Goal: Transaction & Acquisition: Purchase product/service

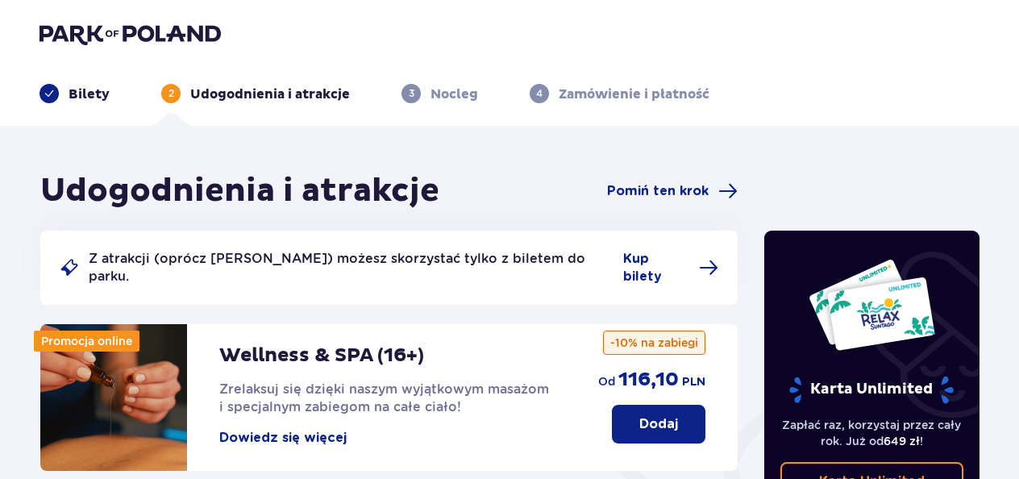
click at [69, 95] on p "Bilety" at bounding box center [89, 94] width 41 height 18
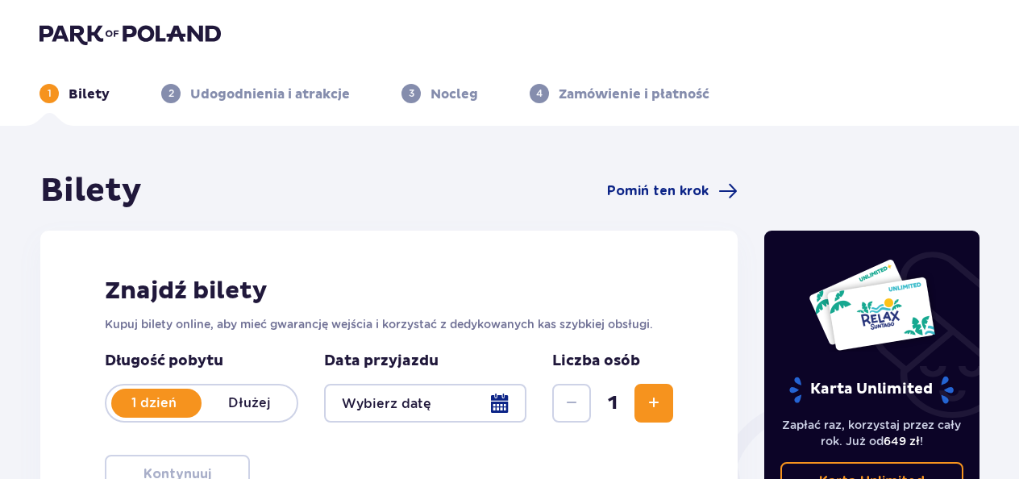
click at [73, 37] on img at bounding box center [130, 34] width 181 height 23
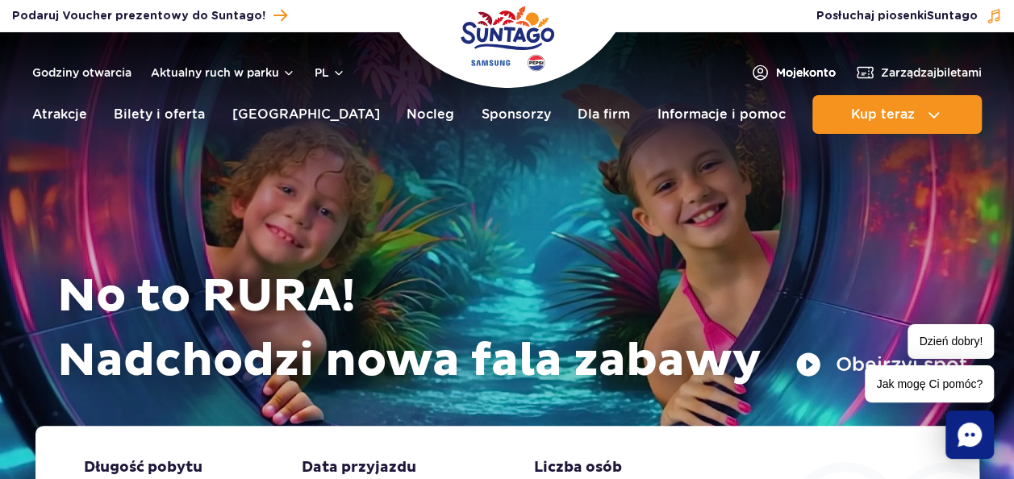
click at [803, 68] on span "Moje konto" at bounding box center [806, 73] width 60 height 16
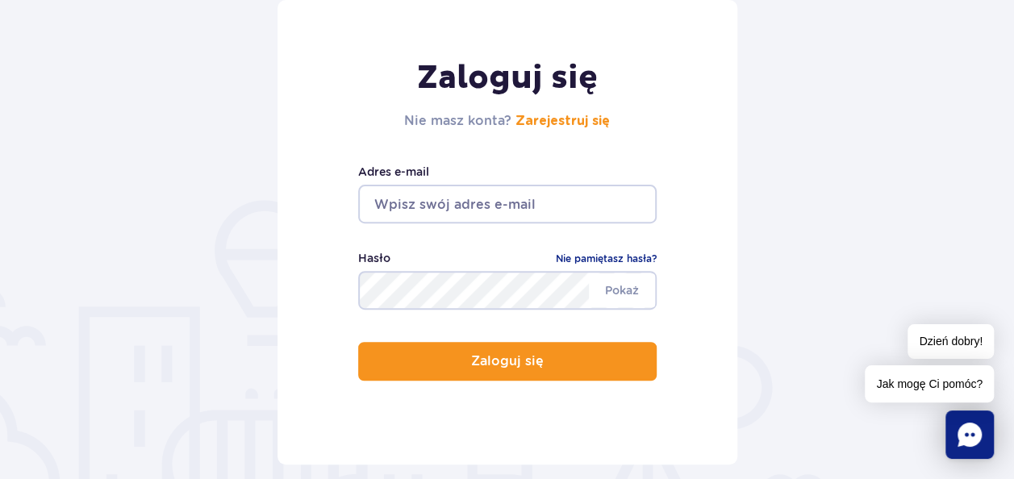
scroll to position [194, 0]
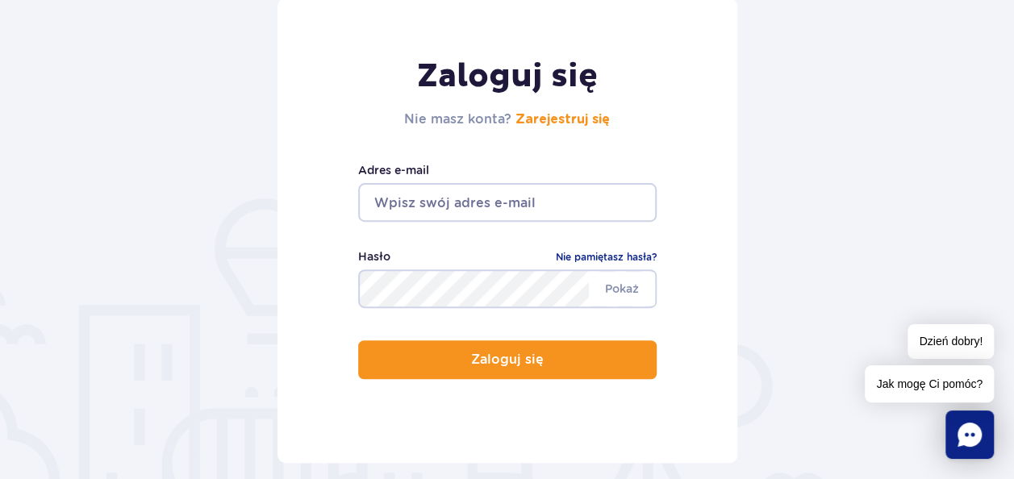
type input "[EMAIL_ADDRESS][DOMAIN_NAME]"
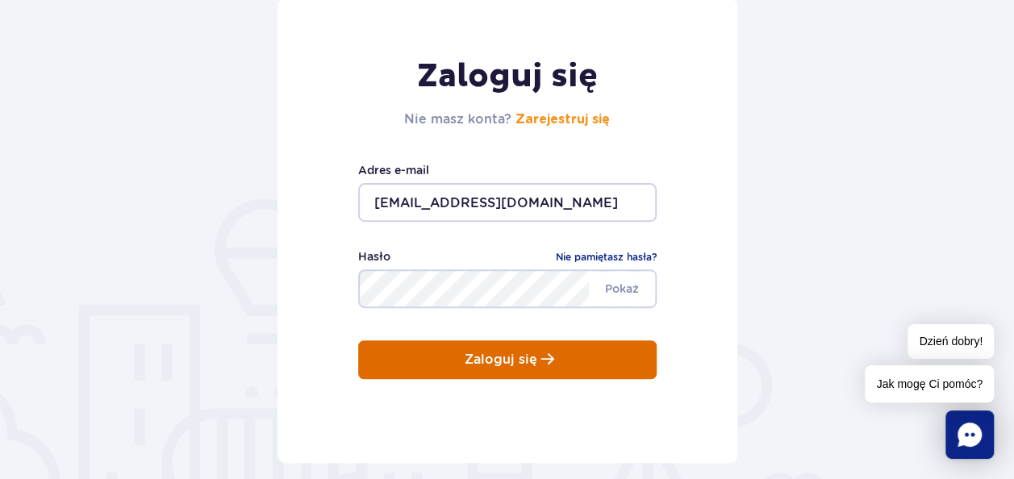
click at [465, 376] on button "Zaloguj się" at bounding box center [507, 359] width 298 height 39
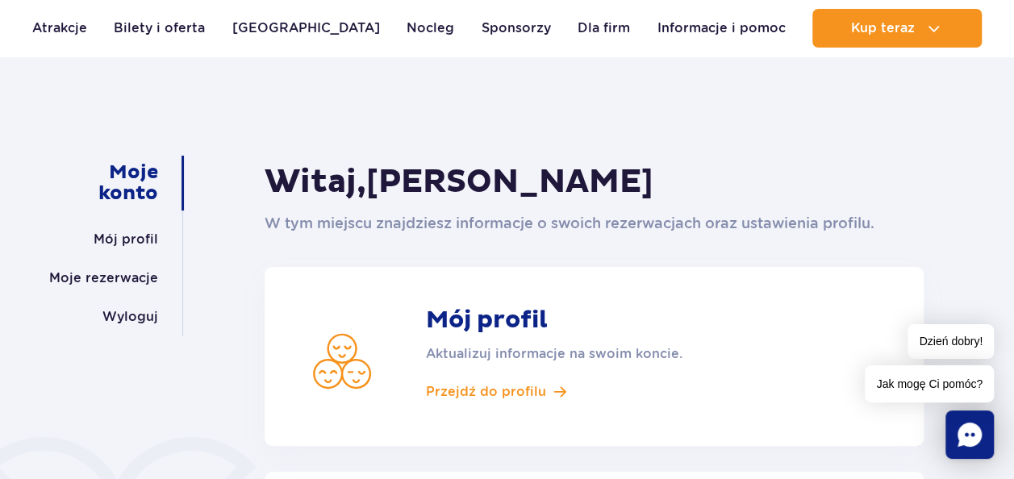
scroll to position [74, 0]
click at [139, 28] on link "Bilety i oferta" at bounding box center [159, 28] width 91 height 39
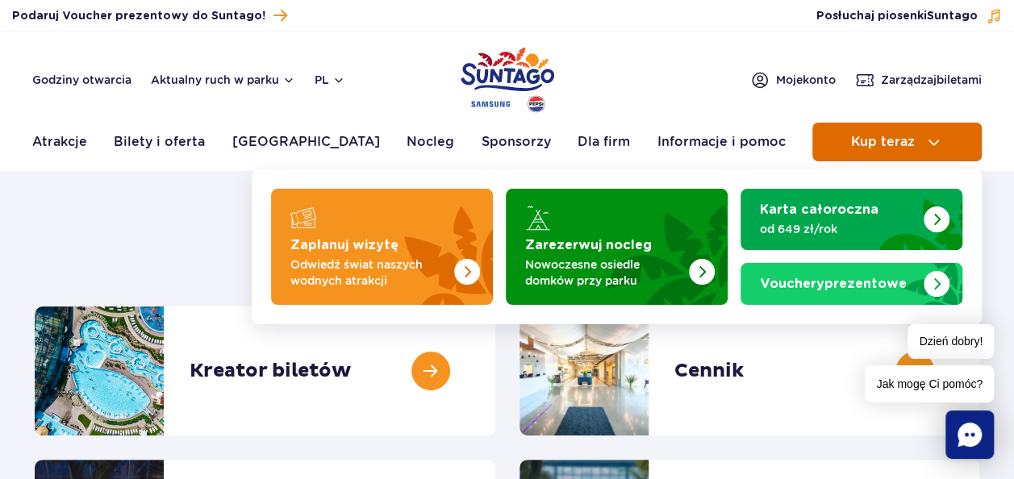
click at [883, 147] on span "Kup teraz" at bounding box center [882, 142] width 64 height 15
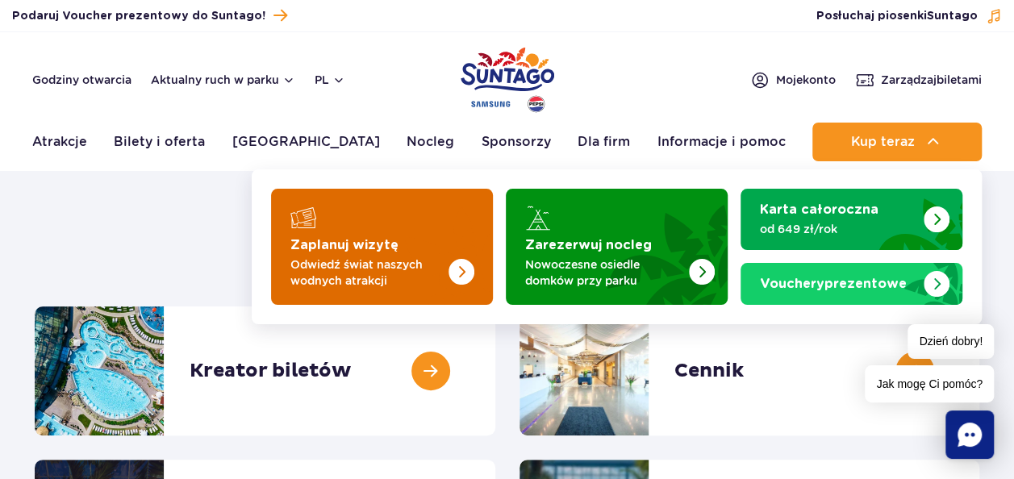
click at [360, 266] on p "Odwiedź świat naszych wodnych atrakcji" at bounding box center [368, 272] width 157 height 32
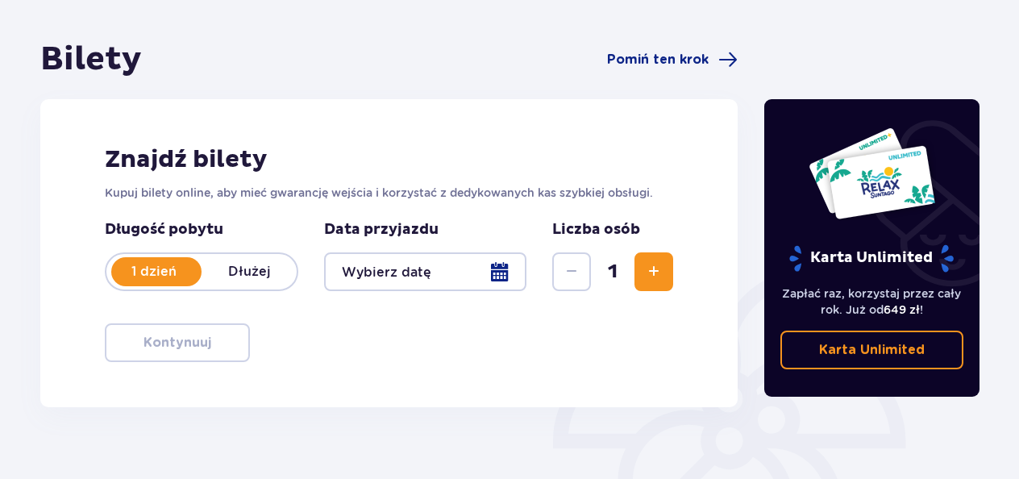
scroll to position [138, 0]
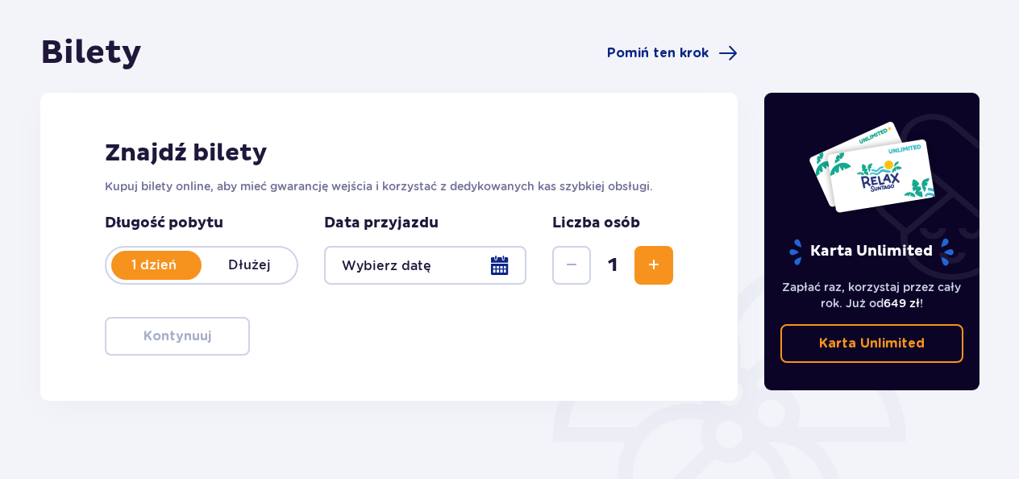
click at [502, 269] on div at bounding box center [425, 265] width 202 height 39
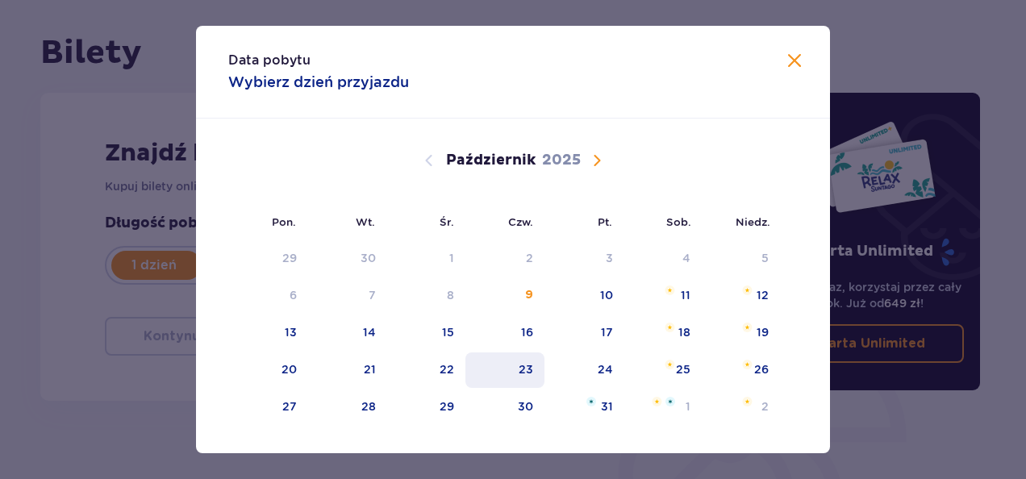
click at [511, 387] on div "23" at bounding box center [505, 369] width 80 height 35
type input "23.10.25"
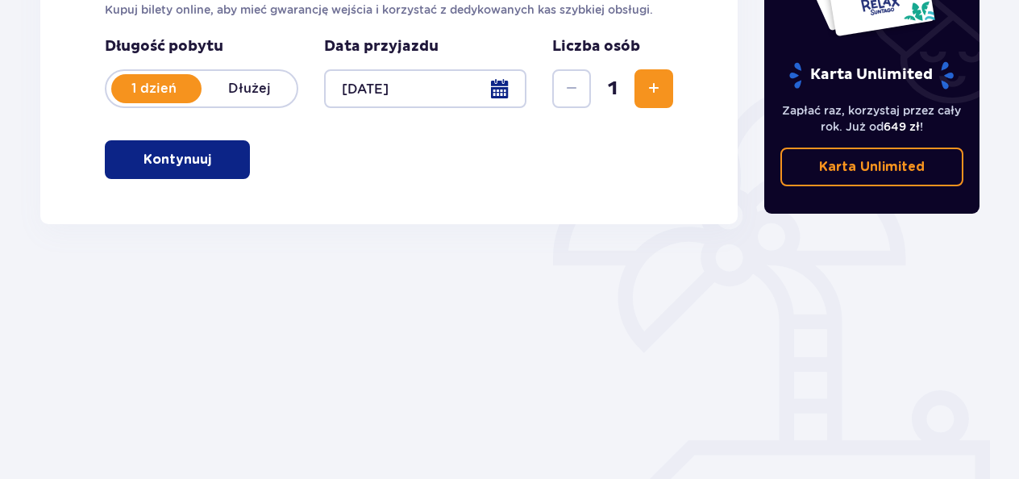
scroll to position [343, 0]
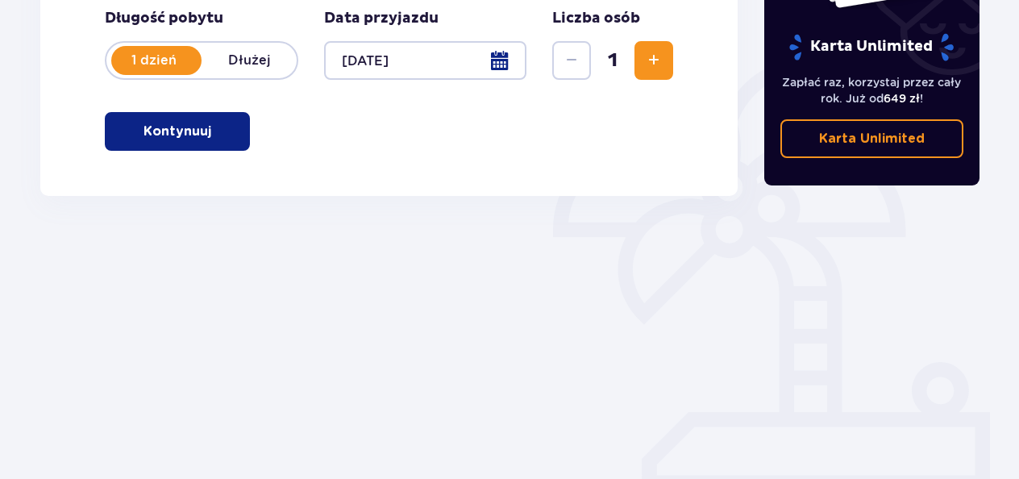
click at [167, 127] on p "Kontynuuj" at bounding box center [178, 132] width 68 height 18
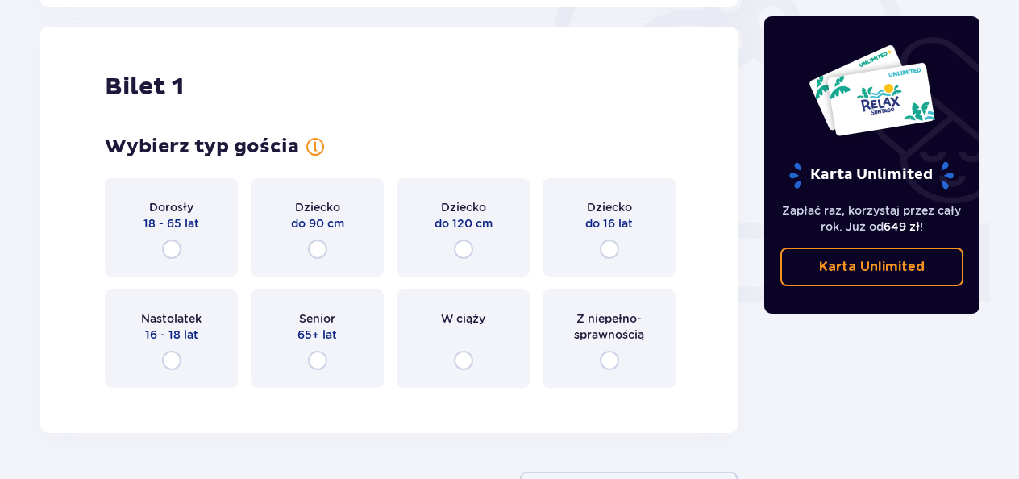
scroll to position [539, 0]
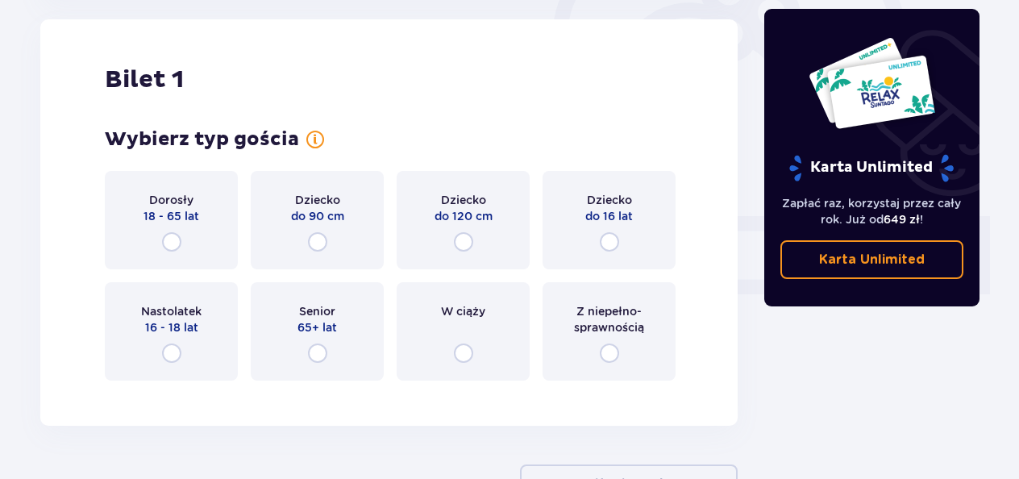
click at [177, 237] on input "radio" at bounding box center [171, 241] width 19 height 19
radio input "true"
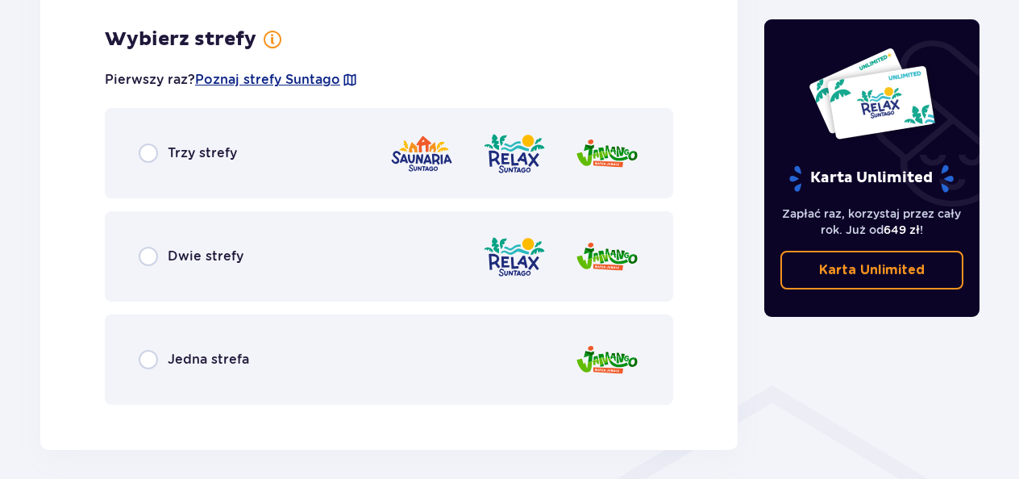
scroll to position [932, 0]
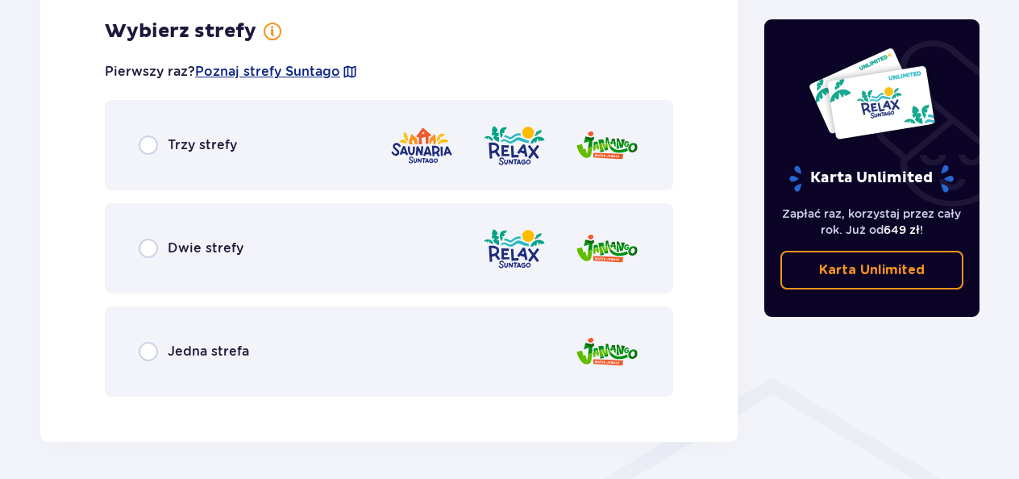
click at [142, 353] on input "radio" at bounding box center [148, 351] width 19 height 19
radio input "true"
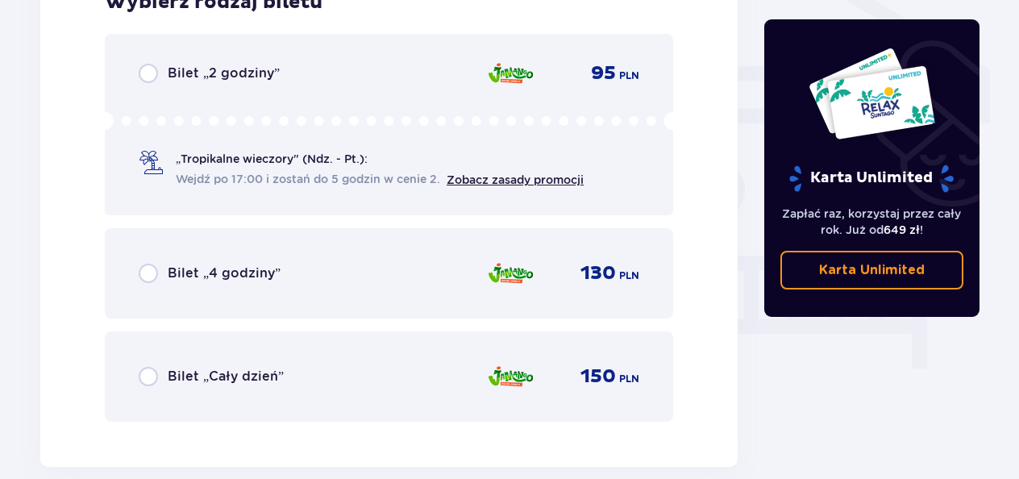
scroll to position [1376, 0]
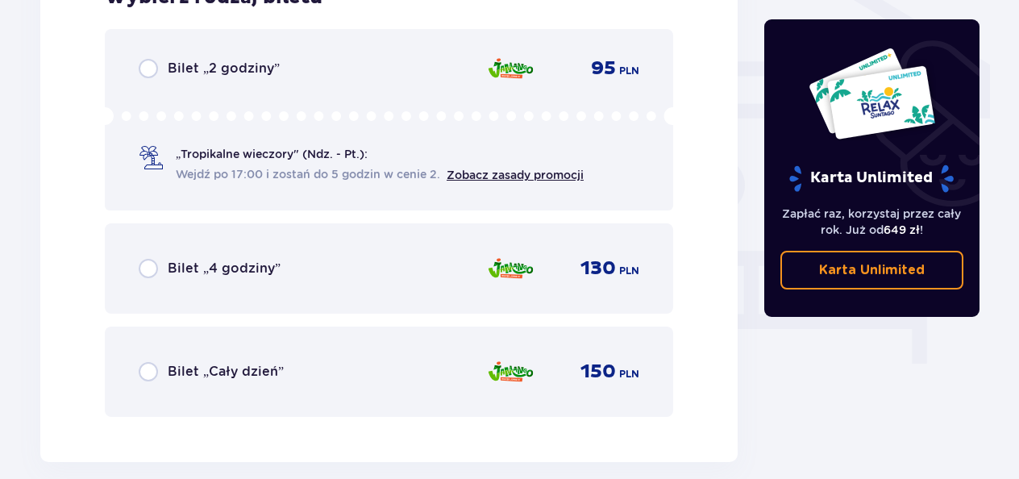
click at [126, 76] on div "Bilet „2 godziny” 95 PLN „Tropikalne wieczory" (Ndz. - Pt.): Wejdź po 17:00 i z…" at bounding box center [389, 119] width 569 height 181
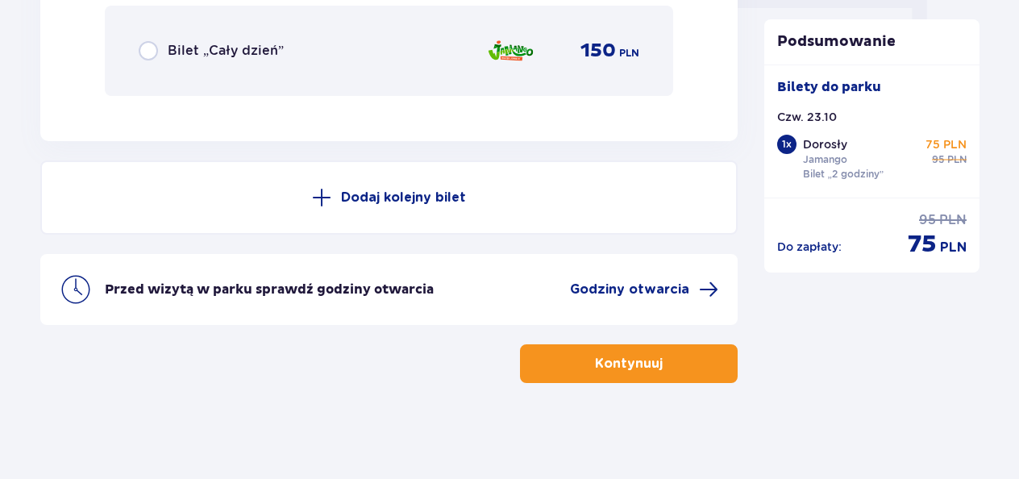
scroll to position [1698, 0]
click at [562, 369] on button "Kontynuuj" at bounding box center [629, 363] width 218 height 39
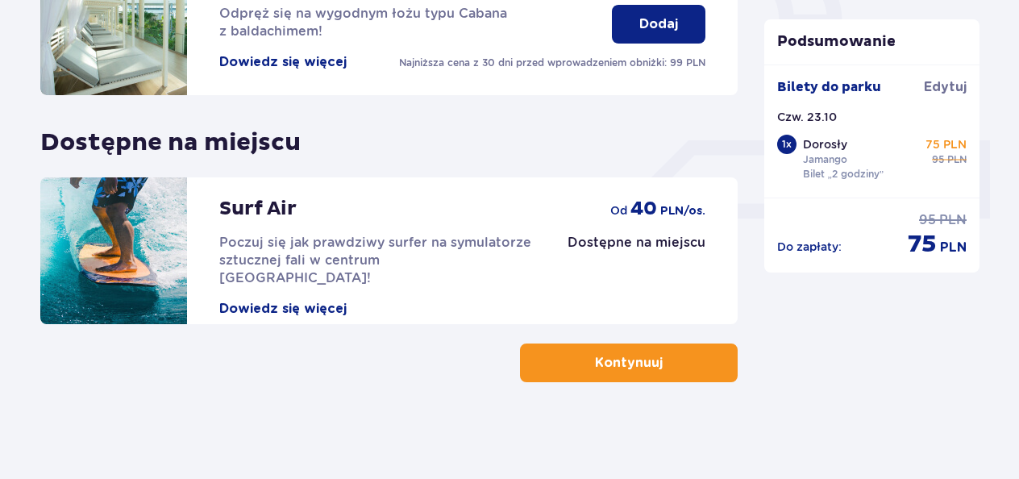
click at [566, 380] on button "Kontynuuj" at bounding box center [629, 363] width 218 height 39
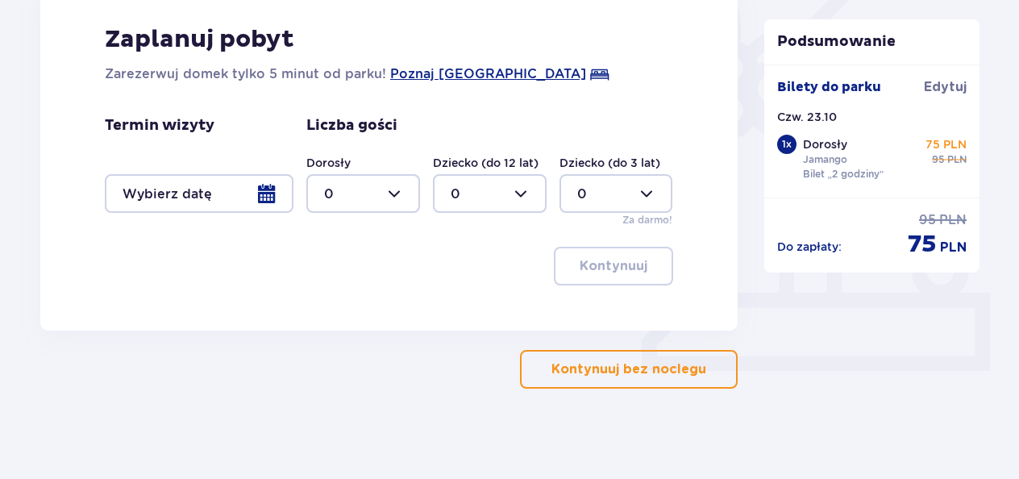
click at [553, 366] on p "Kontynuuj bez noclegu" at bounding box center [629, 370] width 155 height 18
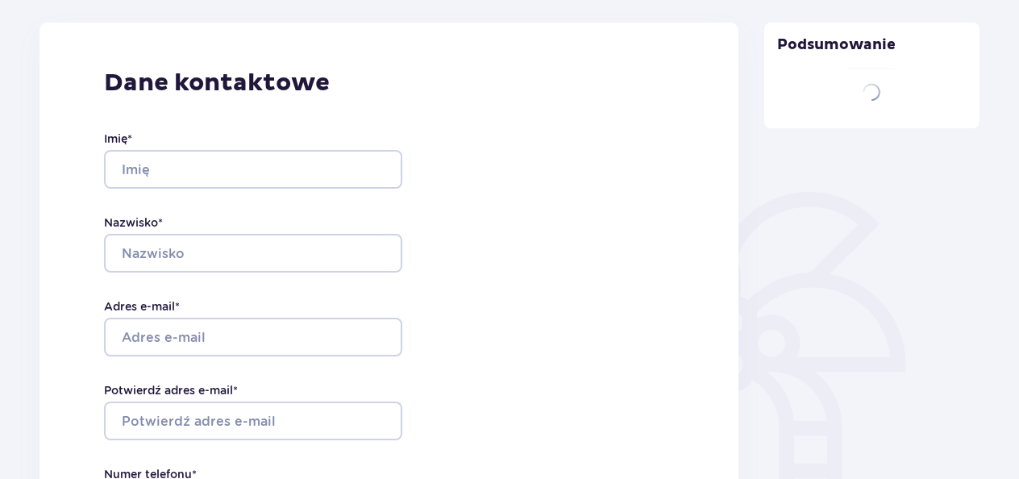
type input "Kamila"
type input "Skonieczna"
type input "kami890@wp.pl"
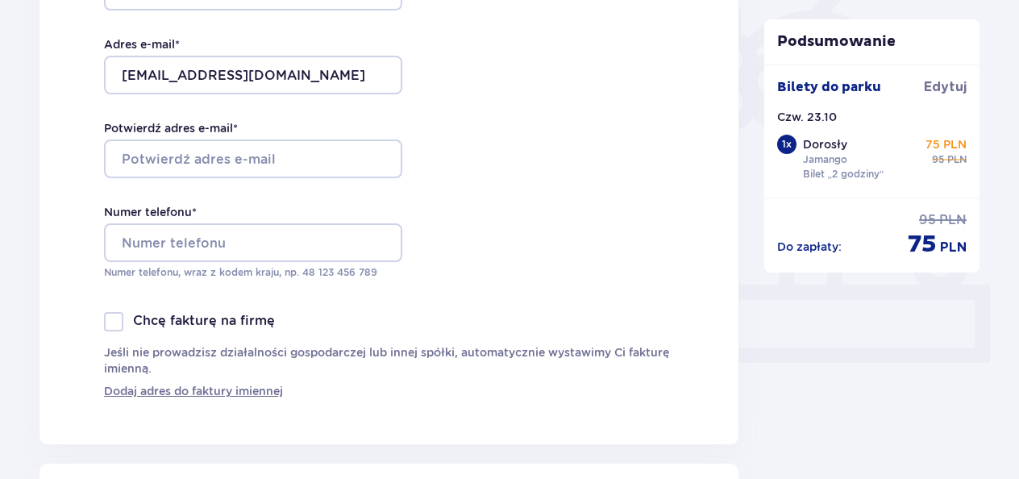
scroll to position [473, 0]
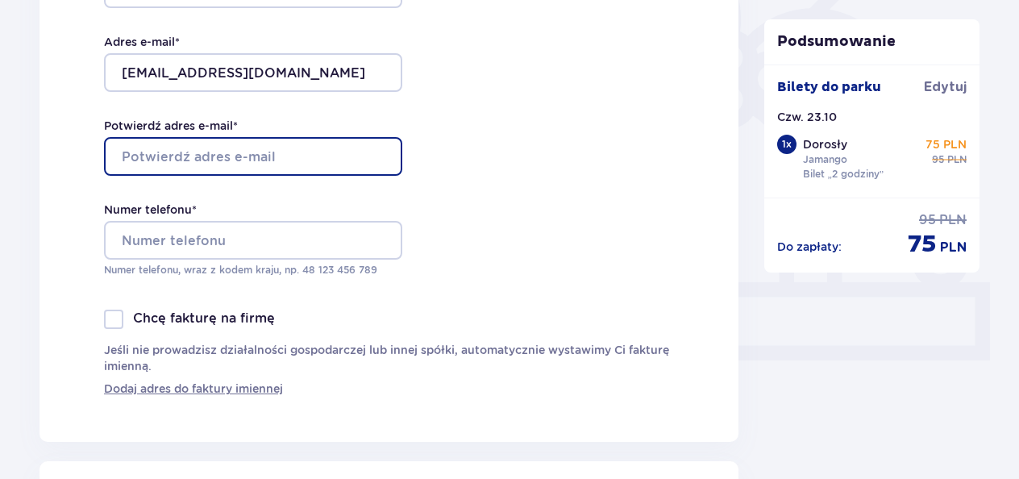
click at [127, 156] on input "Potwierdź adres e-mail *" at bounding box center [253, 156] width 298 height 39
type input "kami890@wp.pl"
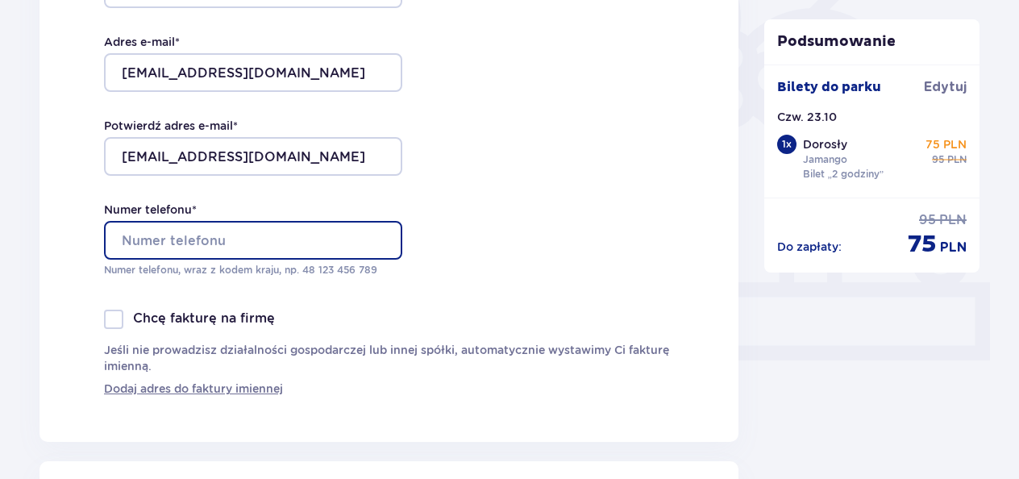
click at [127, 243] on input "Numer telefonu *" at bounding box center [253, 240] width 298 height 39
type input "509556145"
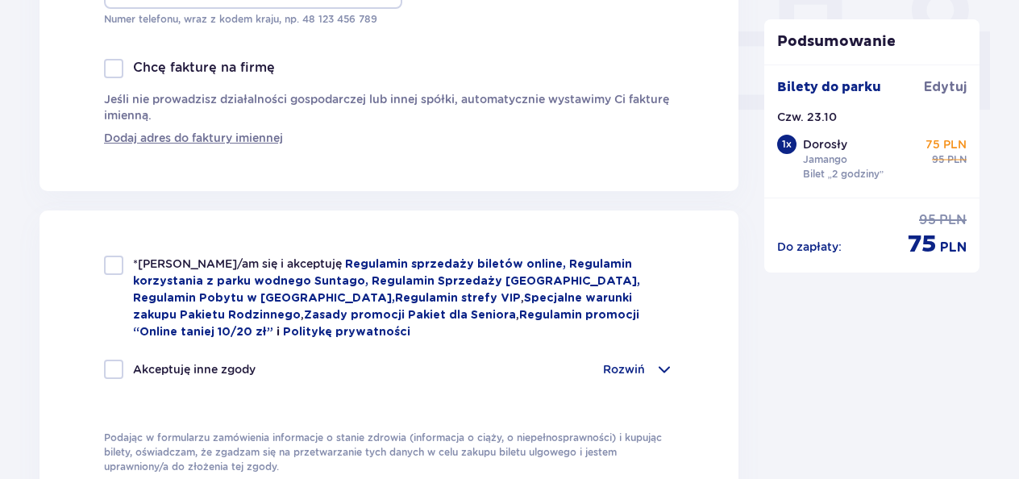
click at [114, 269] on div at bounding box center [113, 265] width 19 height 19
checkbox input "true"
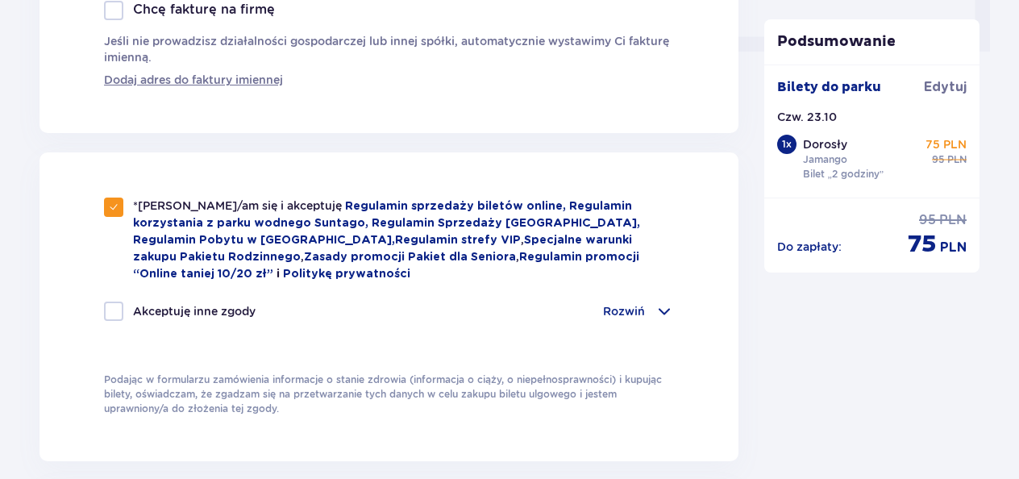
click at [113, 302] on div at bounding box center [113, 311] width 19 height 19
checkbox input "true"
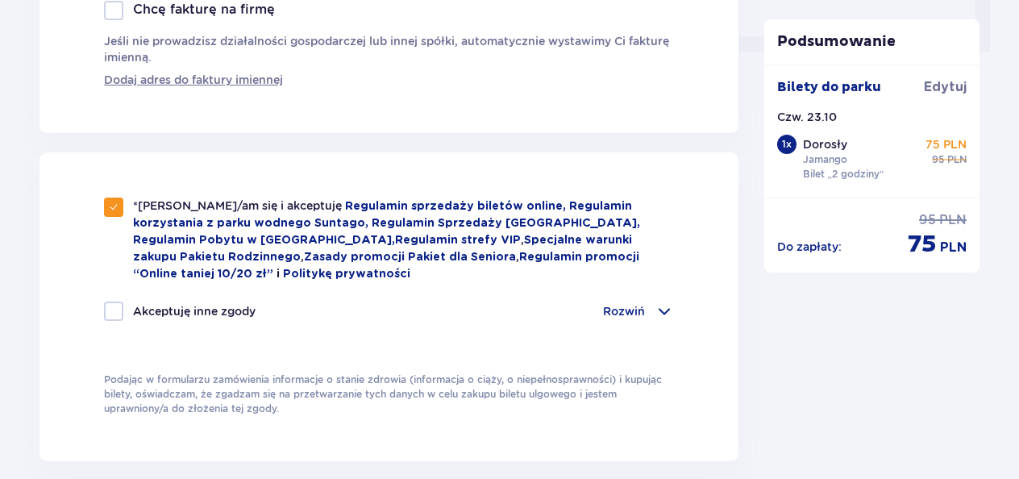
checkbox input "true"
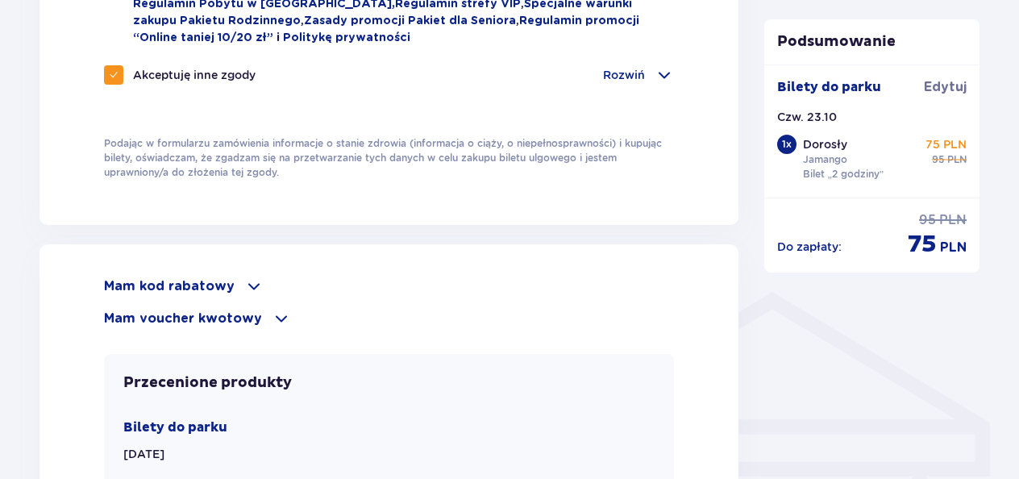
scroll to position [1019, 0]
click at [110, 317] on p "Mam voucher kwotowy" at bounding box center [183, 318] width 158 height 18
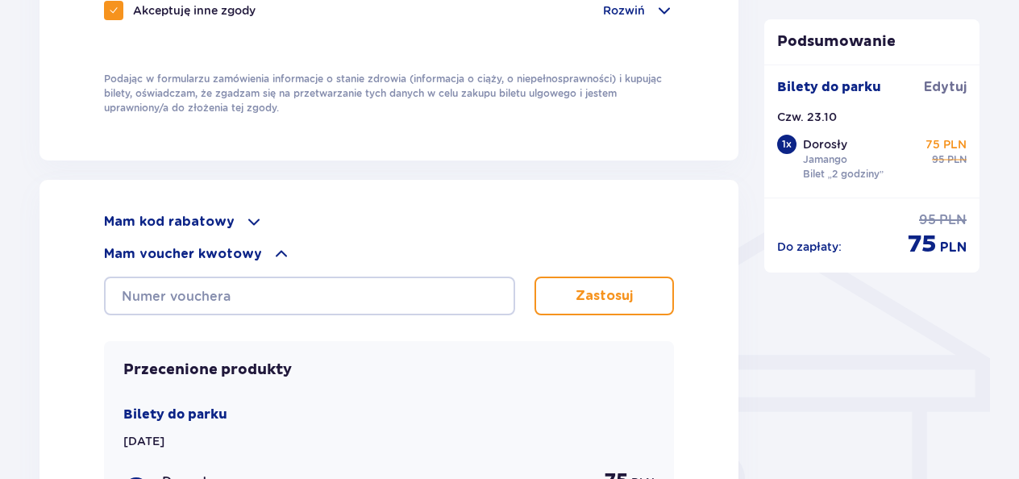
scroll to position [1105, 0]
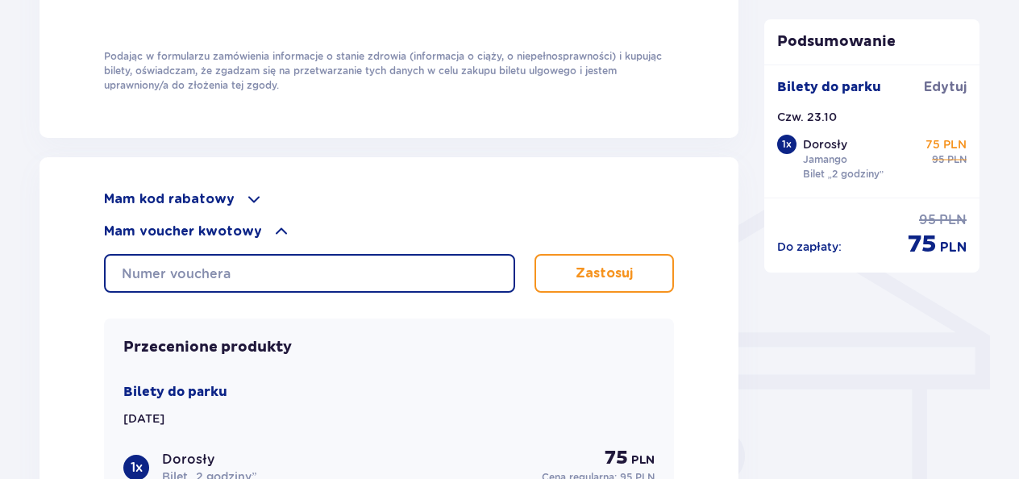
click at [125, 273] on input "text" at bounding box center [309, 273] width 411 height 39
type input "0660004061407539"
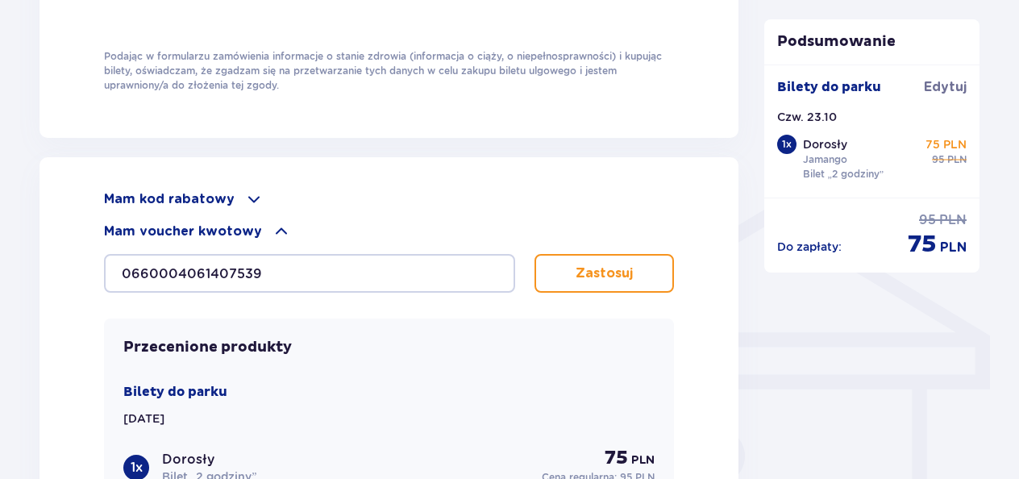
click at [582, 276] on p "Zastosuj" at bounding box center [604, 274] width 57 height 18
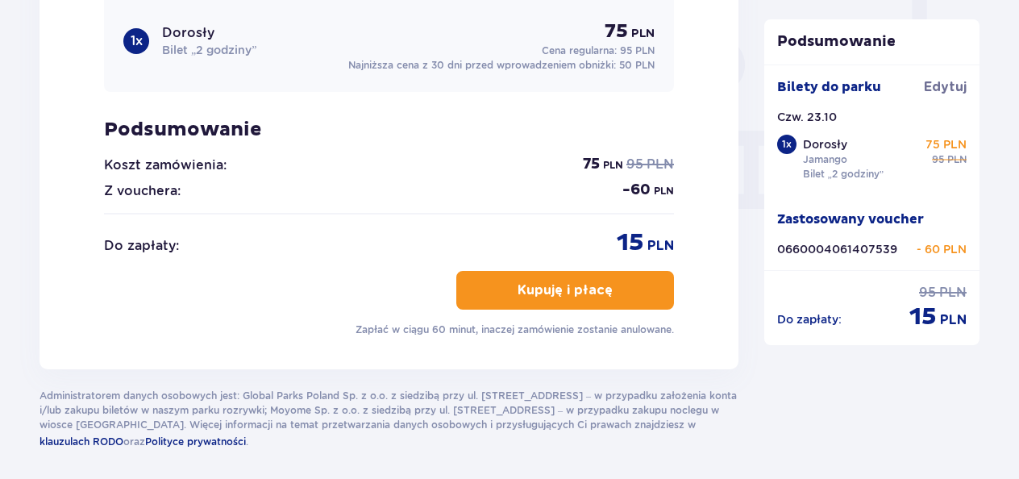
scroll to position [1501, 0]
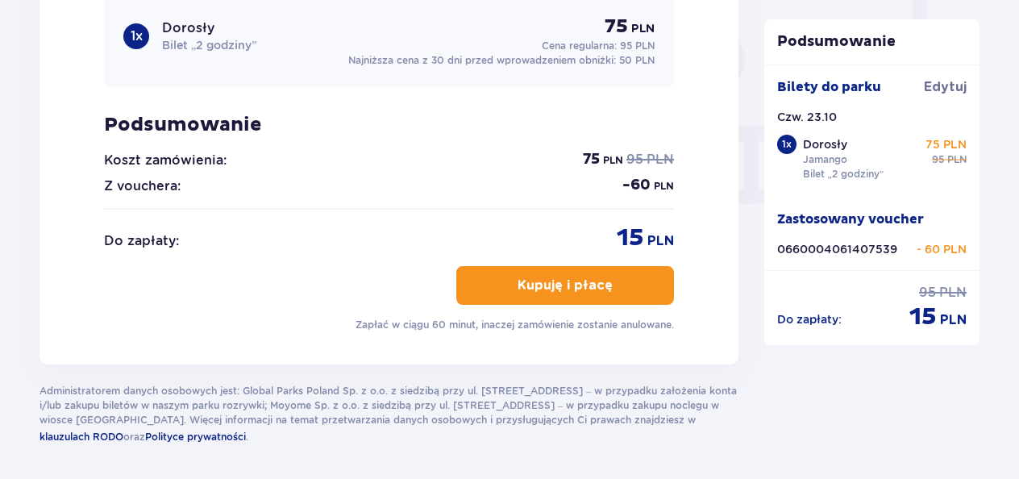
click at [536, 281] on p "Kupuję i płacę" at bounding box center [565, 286] width 95 height 18
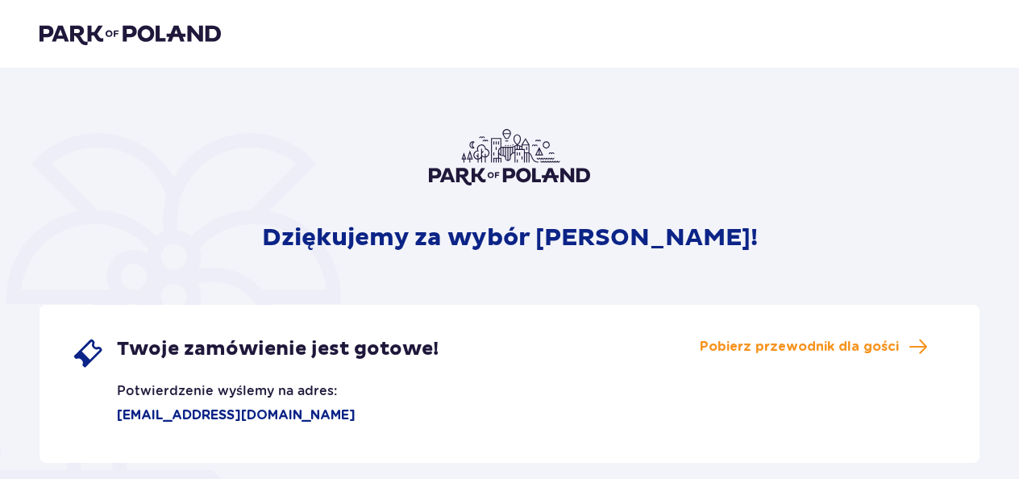
click at [91, 40] on img at bounding box center [130, 34] width 181 height 23
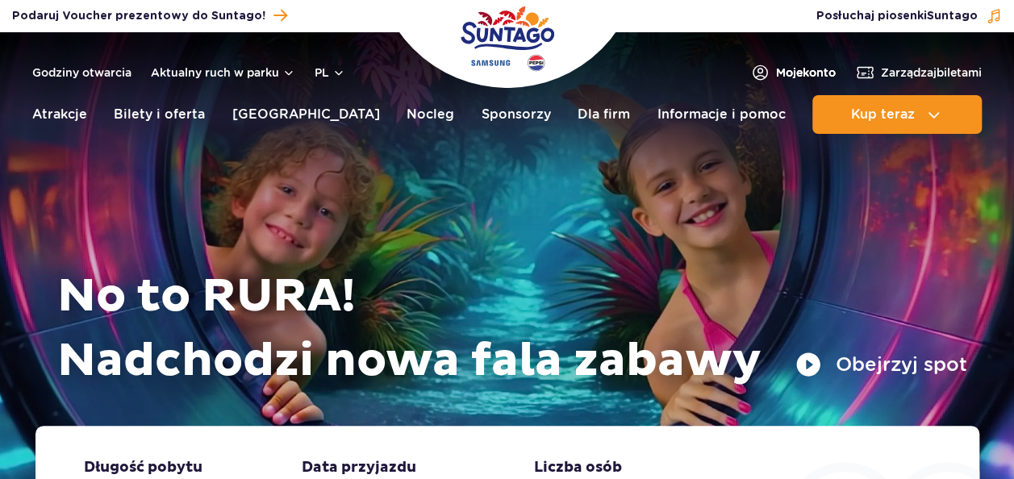
click at [765, 74] on link "Moje konto" at bounding box center [792, 72] width 85 height 19
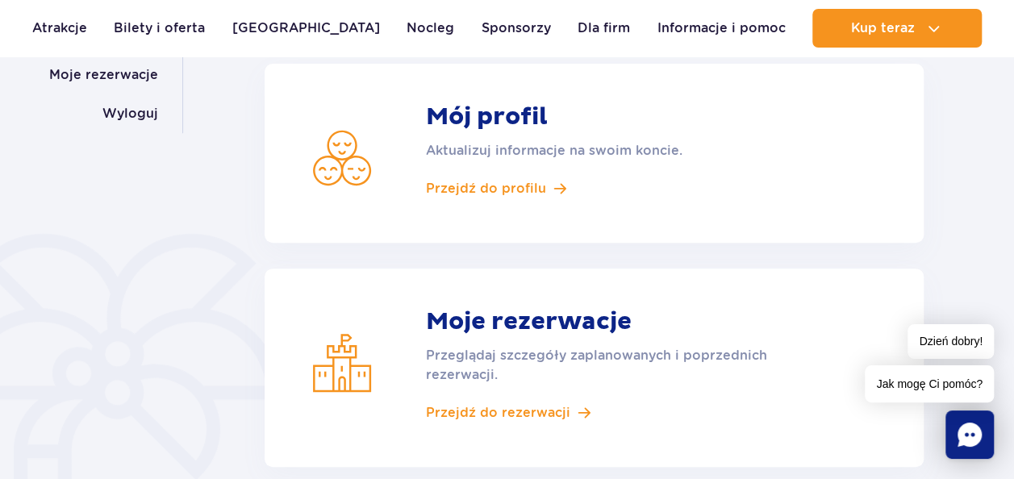
scroll to position [282, 0]
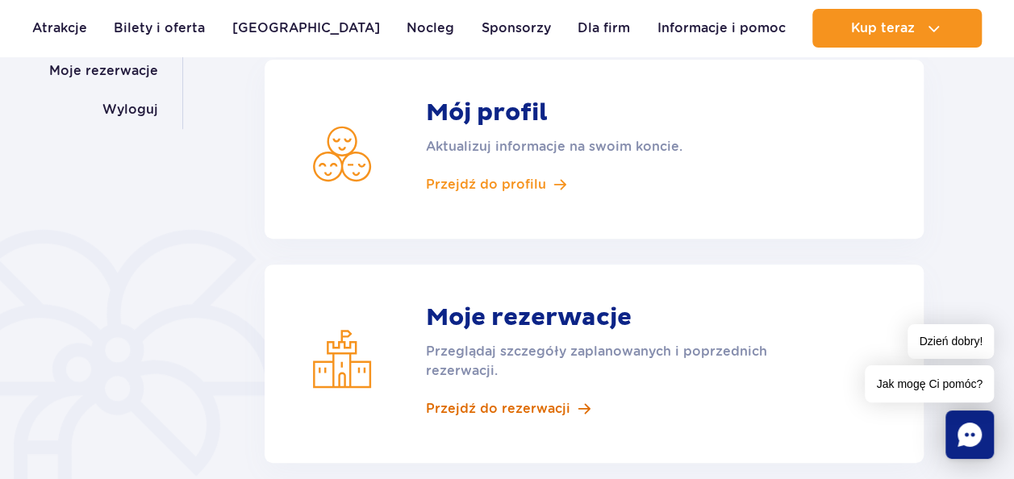
click at [440, 410] on span "Przejdź do rezerwacji" at bounding box center [498, 409] width 144 height 18
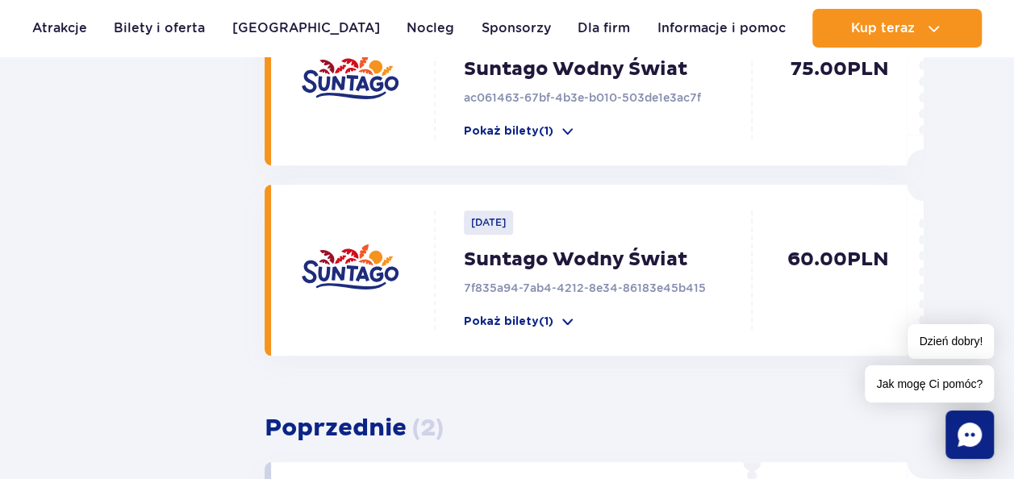
scroll to position [403, 0]
